Goal: Information Seeking & Learning: Find specific page/section

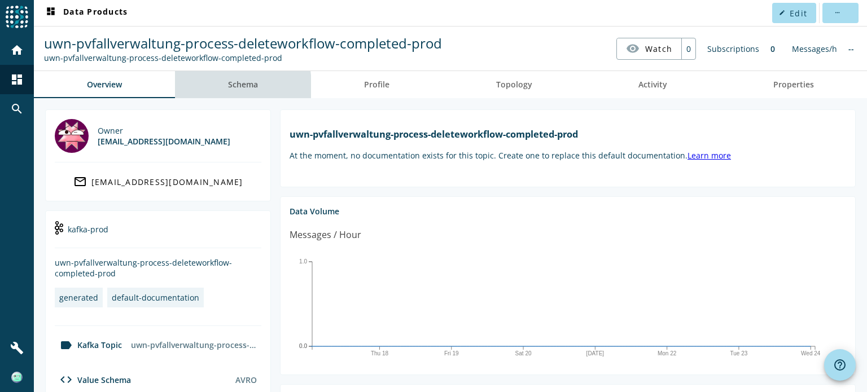
click at [221, 89] on link "Schema" at bounding box center [243, 84] width 136 height 27
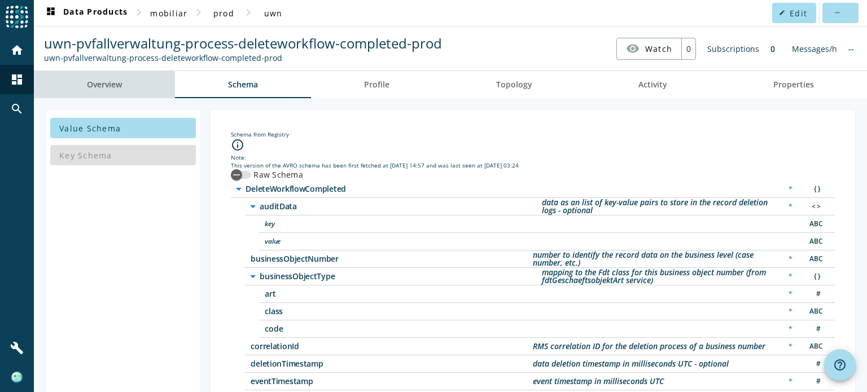
click at [129, 80] on link "Overview" at bounding box center [104, 84] width 141 height 27
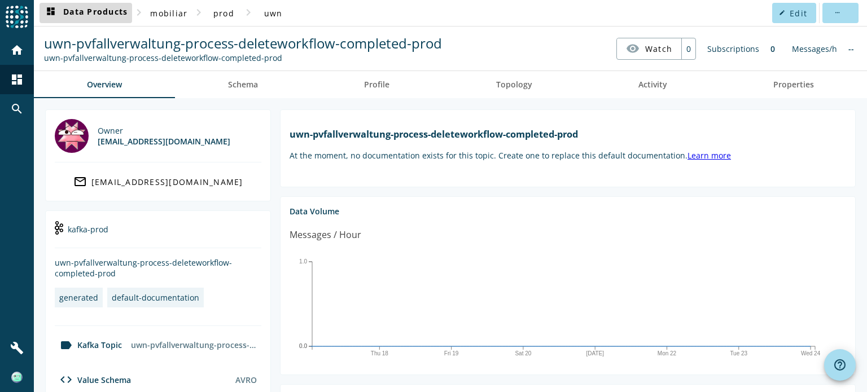
click at [115, 9] on span "dashboard Data Products" at bounding box center [86, 13] width 84 height 14
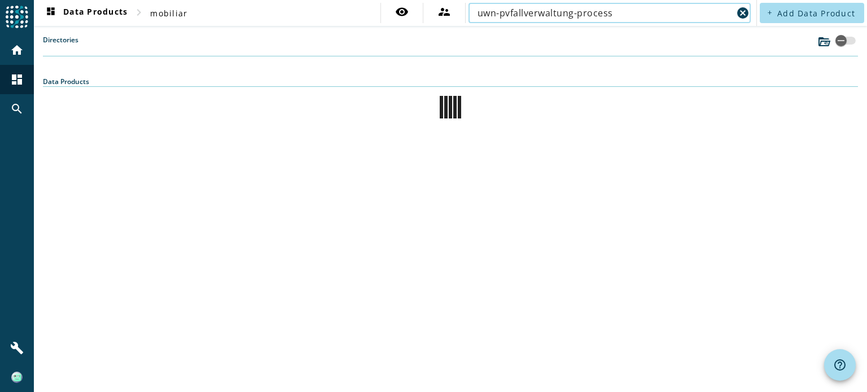
type input "uwn-pvfallverwaltung-process"
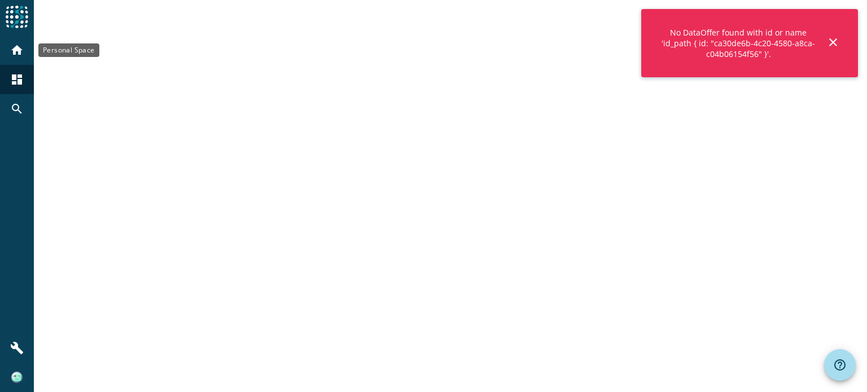
click at [15, 51] on mat-icon "home" at bounding box center [17, 50] width 14 height 14
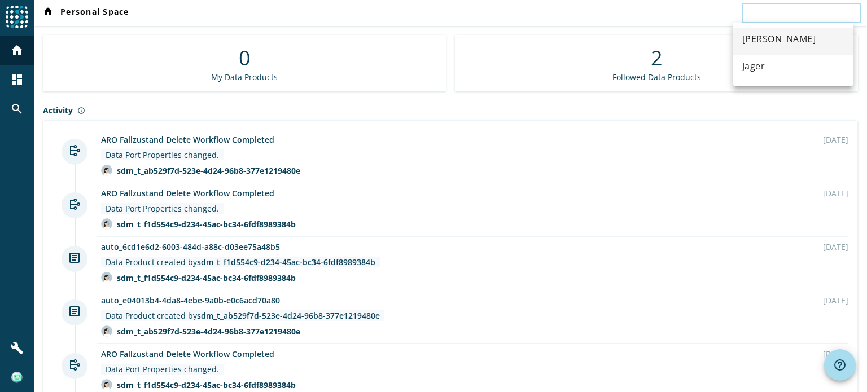
click at [789, 9] on input "text" at bounding box center [801, 13] width 102 height 14
paste input "uwn-pvfallverwaltung-process-correspondence-treated-preprod"
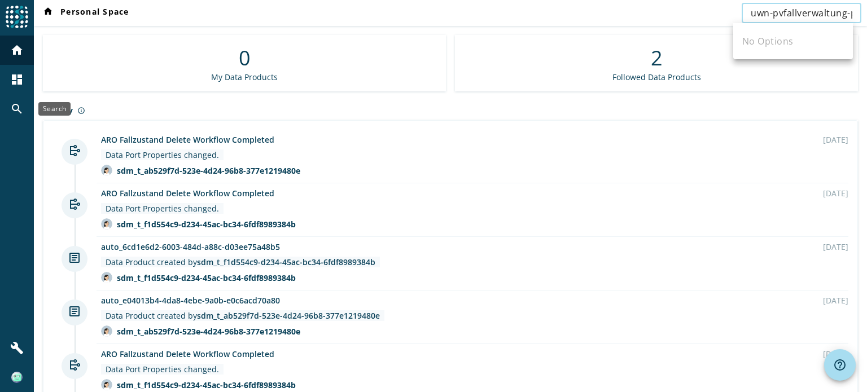
click at [16, 106] on mat-icon "search" at bounding box center [17, 109] width 14 height 14
type input "[PERSON_NAME]"
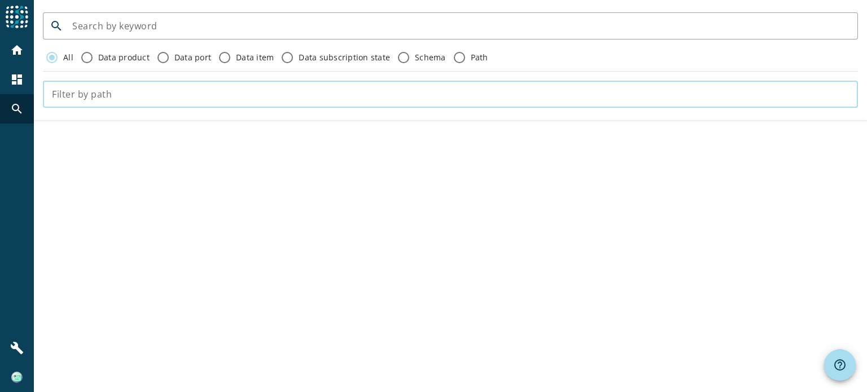
click at [122, 94] on input "text" at bounding box center [450, 94] width 797 height 14
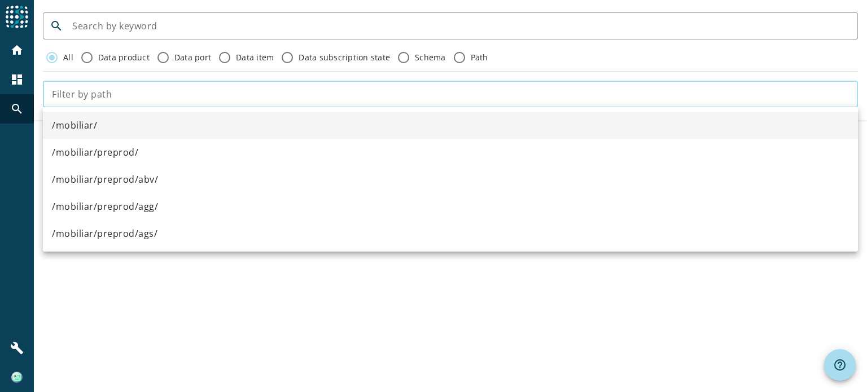
paste input "uwn-pvfallverwaltung-process-correspondence-treated-preprod"
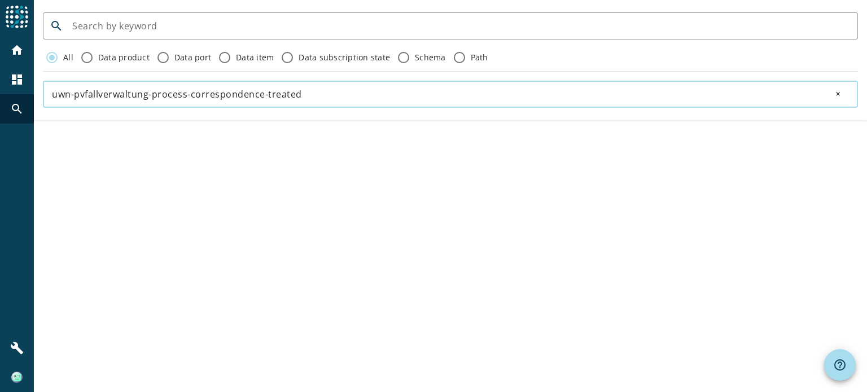
type input "uwn-pvfallverwaltung-process-correspondence-treated"
click button "close" at bounding box center [840, 94] width 36 height 23
